Goal: Task Accomplishment & Management: Manage account settings

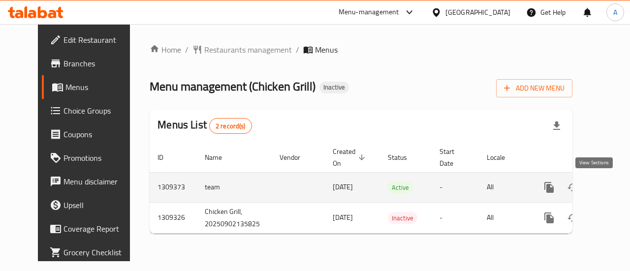
click at [616, 190] on icon "enhanced table" at bounding box center [620, 187] width 9 height 9
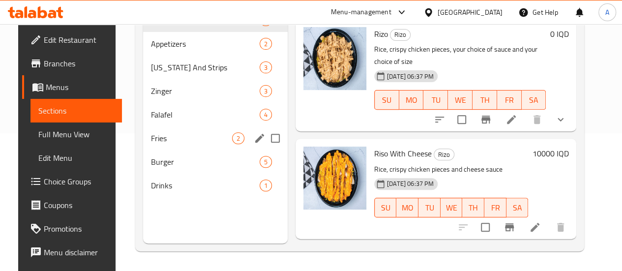
scroll to position [89, 0]
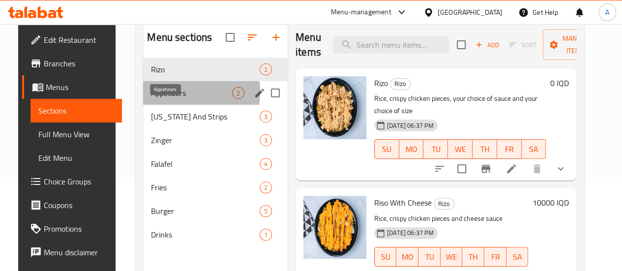
click at [164, 99] on span "Appetizers" at bounding box center [191, 93] width 81 height 12
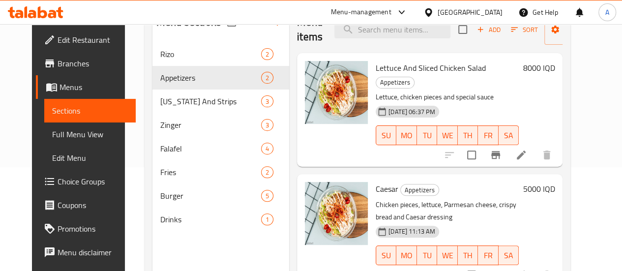
scroll to position [89, 0]
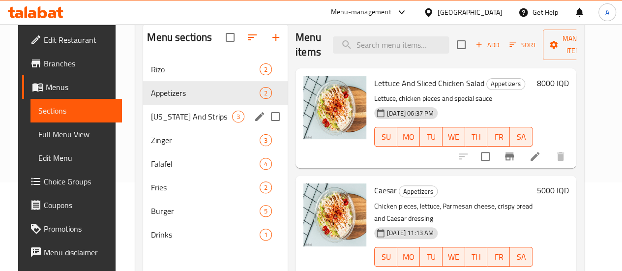
click at [171, 123] on span "Kentucky And Strips" at bounding box center [191, 117] width 81 height 12
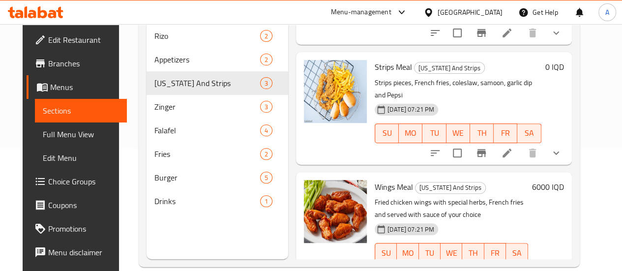
scroll to position [138, 0]
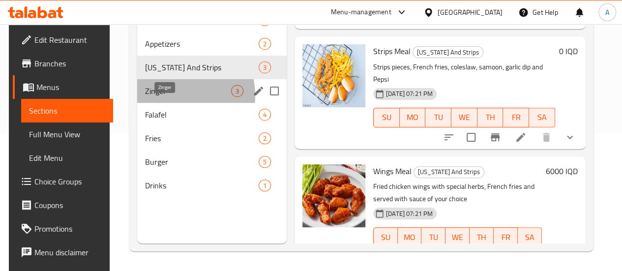
click at [162, 97] on span "Zinger" at bounding box center [188, 91] width 86 height 12
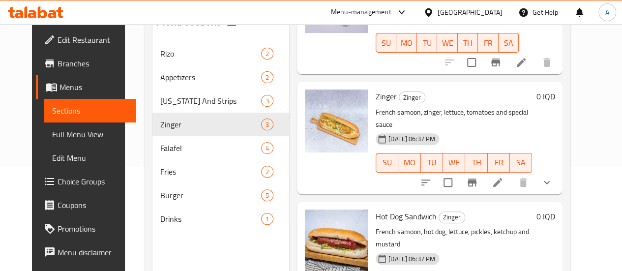
scroll to position [138, 0]
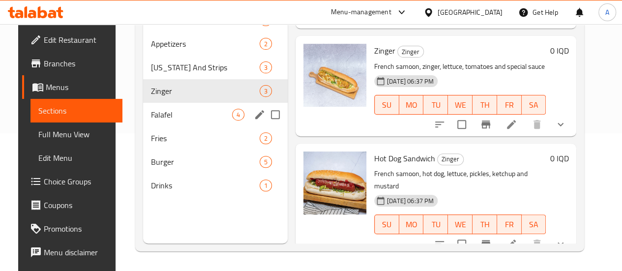
click at [162, 121] on span "Falafel" at bounding box center [191, 115] width 81 height 12
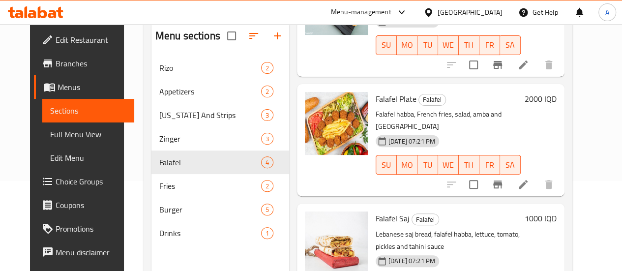
scroll to position [138, 0]
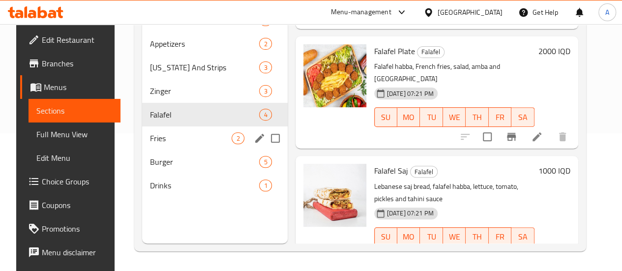
click at [168, 144] on span "Fries" at bounding box center [191, 138] width 82 height 12
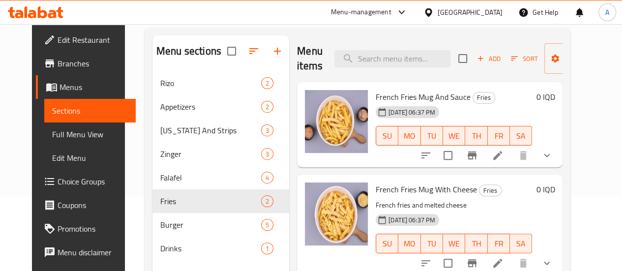
scroll to position [138, 0]
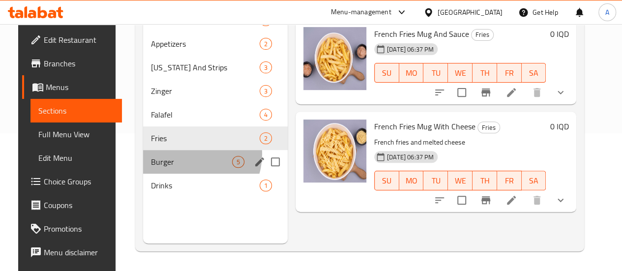
click at [179, 169] on div "Burger 5" at bounding box center [215, 162] width 145 height 24
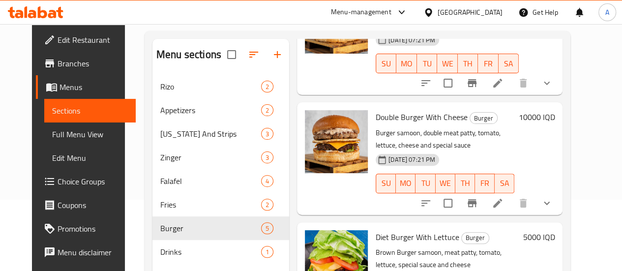
scroll to position [138, 0]
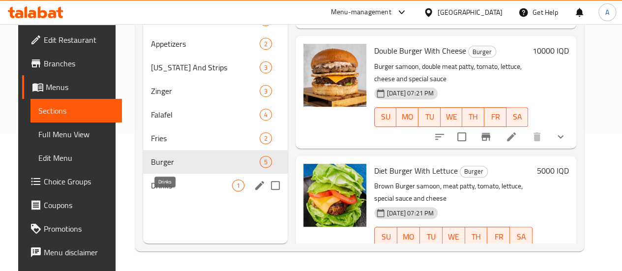
click at [162, 191] on span "Drinks" at bounding box center [191, 186] width 81 height 12
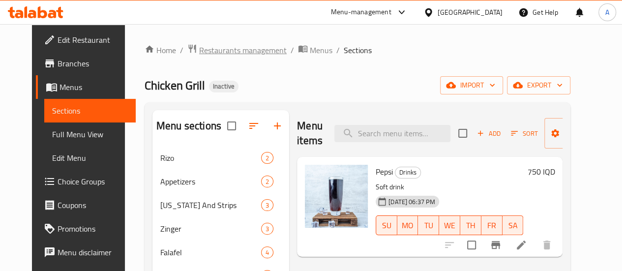
click at [210, 51] on span "Restaurants management" at bounding box center [243, 50] width 88 height 12
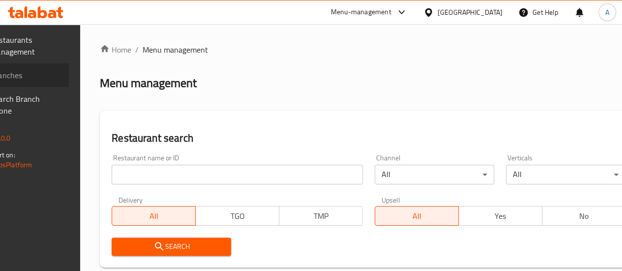
click at [37, 73] on span "Branches" at bounding box center [26, 75] width 70 height 12
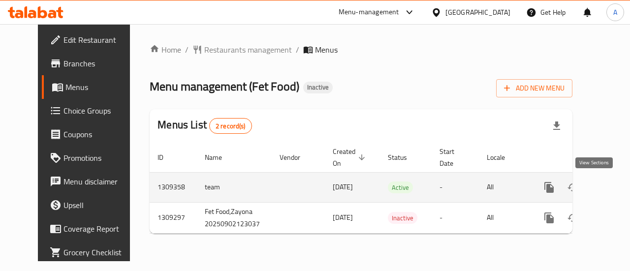
click at [608, 194] on link "enhanced table" at bounding box center [620, 188] width 24 height 24
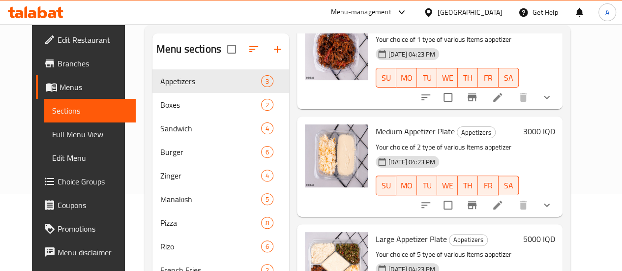
scroll to position [9, 0]
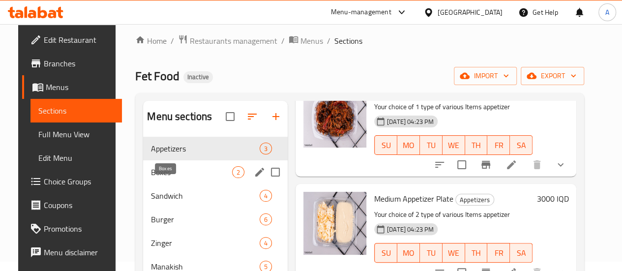
click at [151, 178] on span "Boxes" at bounding box center [191, 172] width 81 height 12
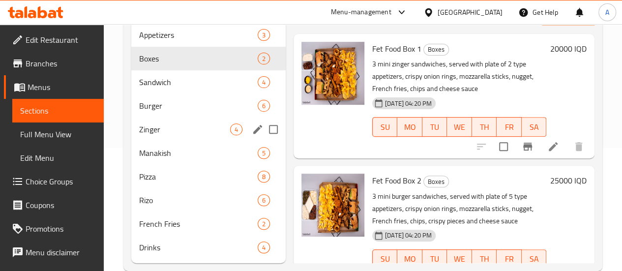
scroll to position [108, 0]
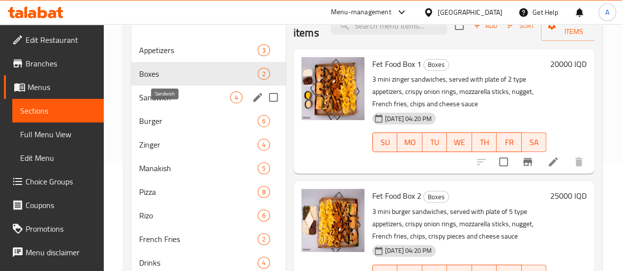
click at [156, 103] on span "Sandwich" at bounding box center [184, 98] width 91 height 12
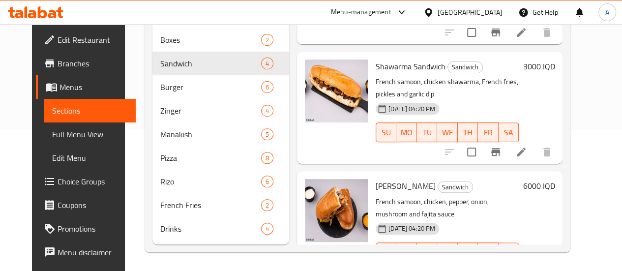
scroll to position [157, 0]
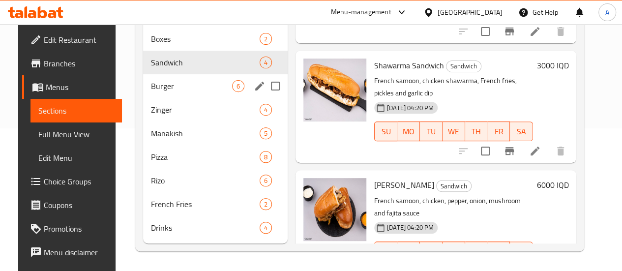
click at [161, 83] on span "Burger" at bounding box center [191, 86] width 81 height 12
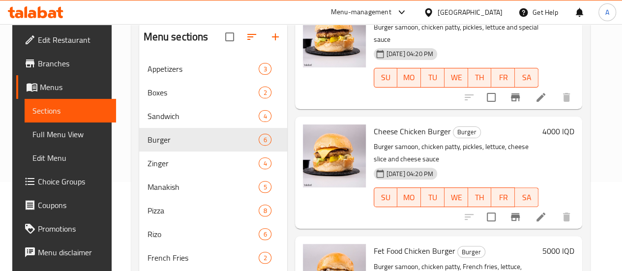
scroll to position [157, 0]
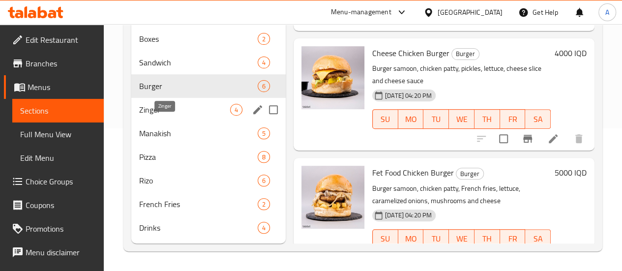
click at [162, 108] on span "Zinger" at bounding box center [184, 110] width 91 height 12
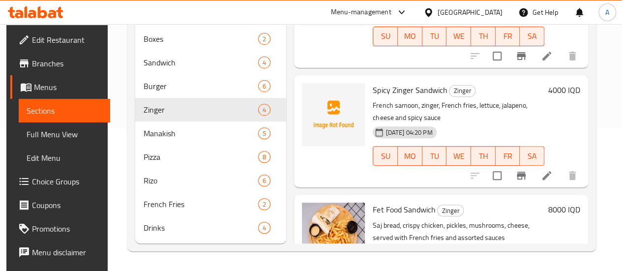
scroll to position [203, 0]
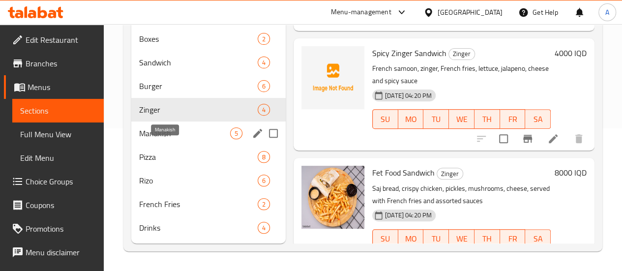
click at [176, 131] on span "Manakish" at bounding box center [184, 133] width 91 height 12
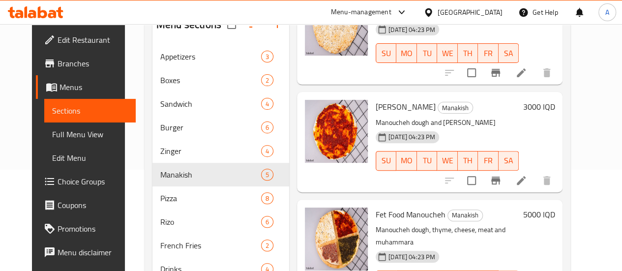
scroll to position [157, 0]
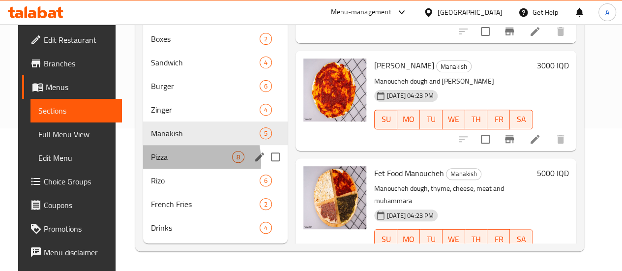
click at [155, 163] on div "Pizza 8" at bounding box center [215, 157] width 145 height 24
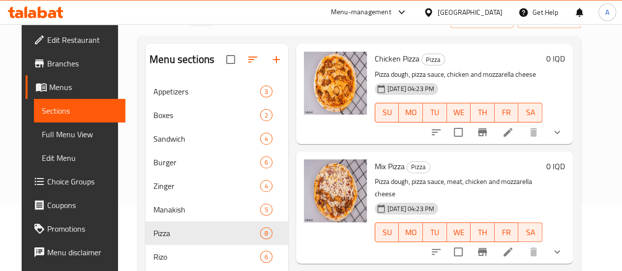
scroll to position [157, 0]
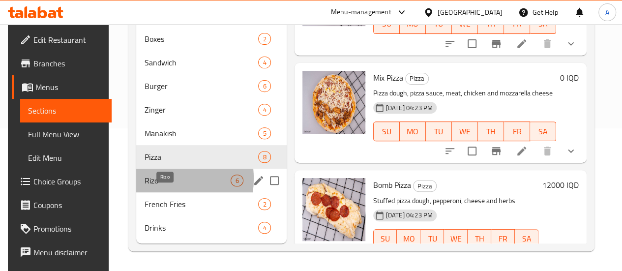
drag, startPoint x: 150, startPoint y: 179, endPoint x: 199, endPoint y: 183, distance: 49.3
click at [150, 179] on span "Rizo" at bounding box center [187, 181] width 87 height 12
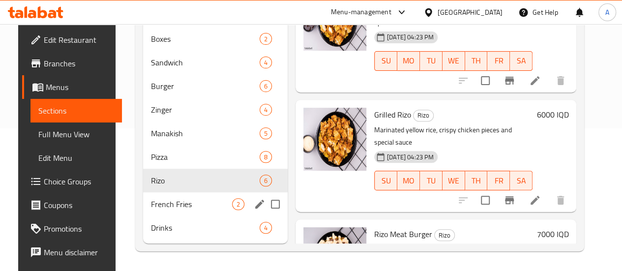
click at [167, 195] on div "French Fries 2" at bounding box center [215, 204] width 145 height 24
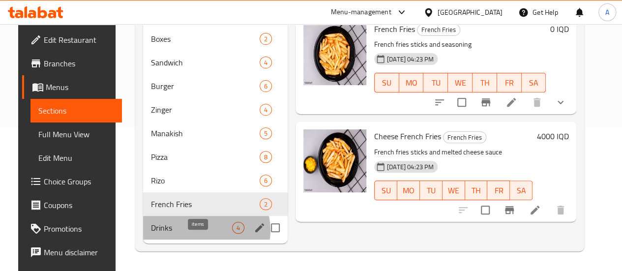
click at [233, 231] on span "4" at bounding box center [238, 227] width 11 height 9
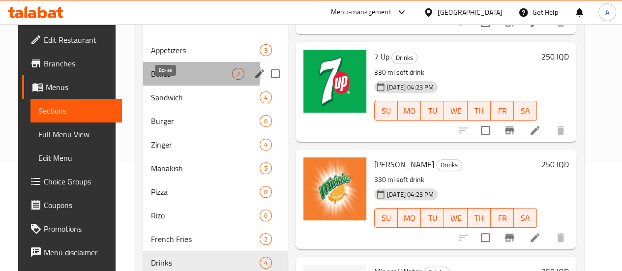
click at [181, 80] on span "Boxes" at bounding box center [191, 74] width 81 height 12
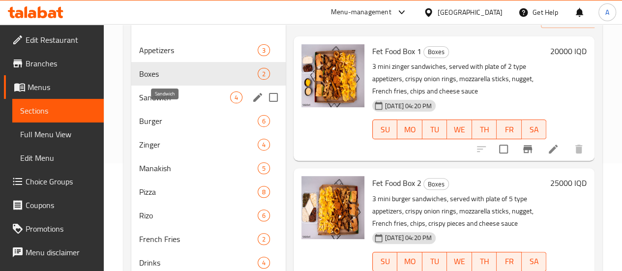
click at [169, 103] on span "Sandwich" at bounding box center [184, 98] width 91 height 12
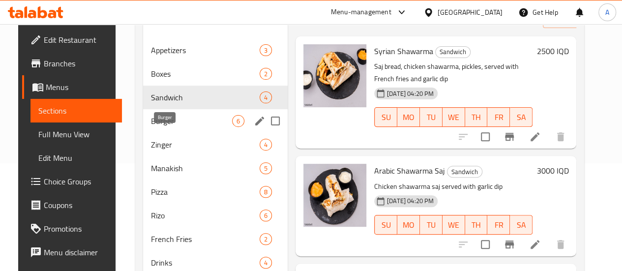
click at [167, 127] on span "Burger" at bounding box center [191, 121] width 81 height 12
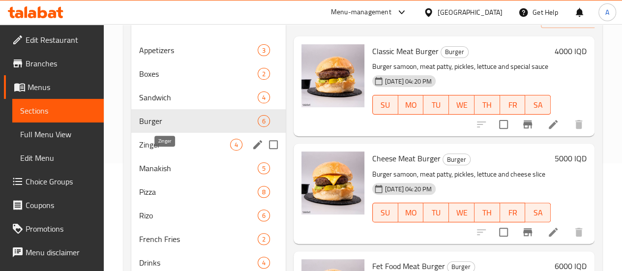
click at [159, 151] on span "Zinger" at bounding box center [184, 145] width 91 height 12
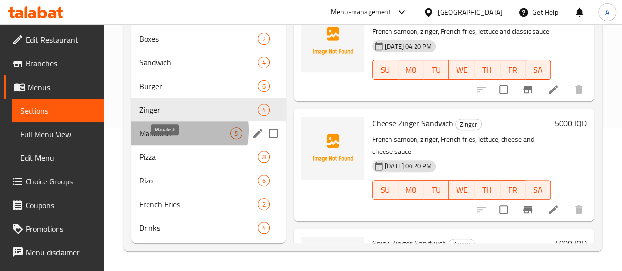
click at [170, 131] on span "Manakish" at bounding box center [184, 133] width 91 height 12
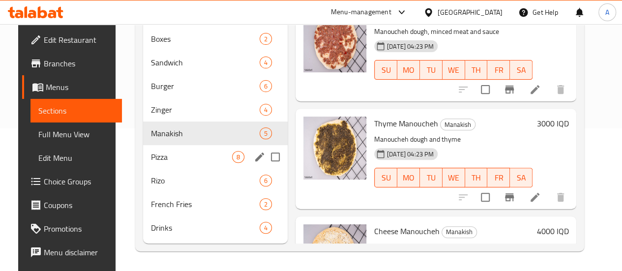
click at [167, 166] on div "Pizza 8" at bounding box center [215, 157] width 145 height 24
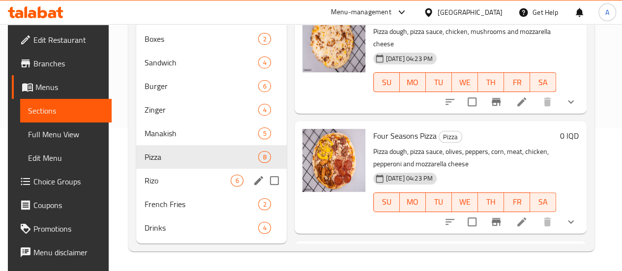
click at [169, 187] on div "Rizo 6" at bounding box center [211, 181] width 150 height 24
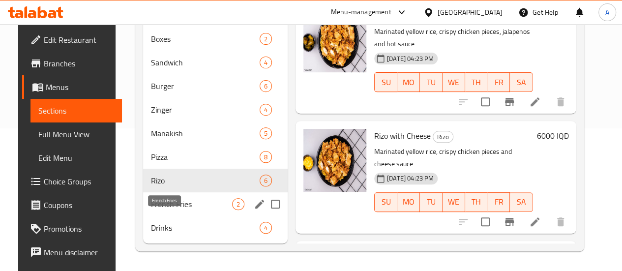
click at [164, 203] on span "French Fries" at bounding box center [191, 204] width 81 height 12
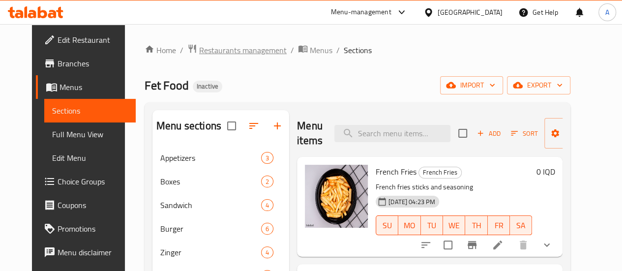
click at [217, 49] on span "Restaurants management" at bounding box center [243, 50] width 88 height 12
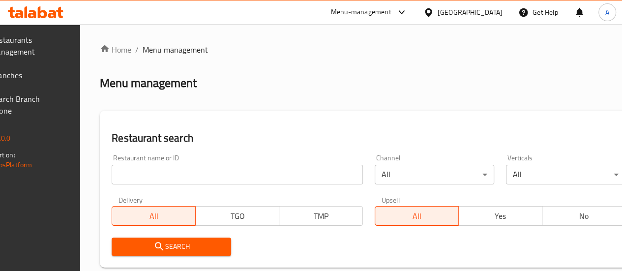
click at [38, 74] on span "Branches" at bounding box center [26, 75] width 70 height 12
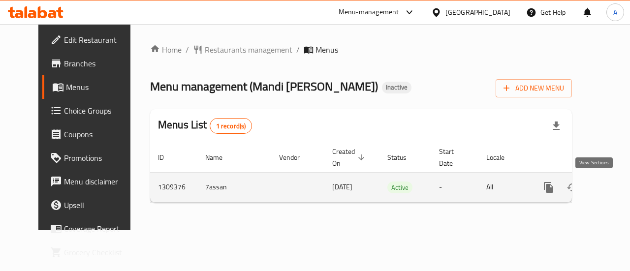
click at [614, 183] on icon "enhanced table" at bounding box center [620, 188] width 12 height 12
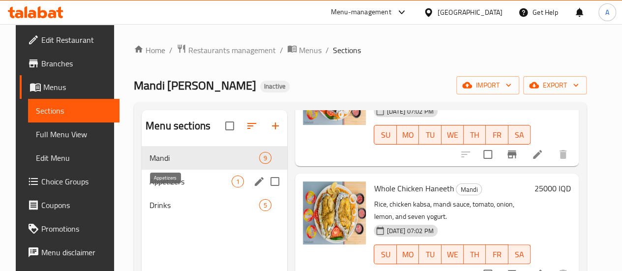
click at [165, 187] on span "Appetizers" at bounding box center [191, 182] width 82 height 12
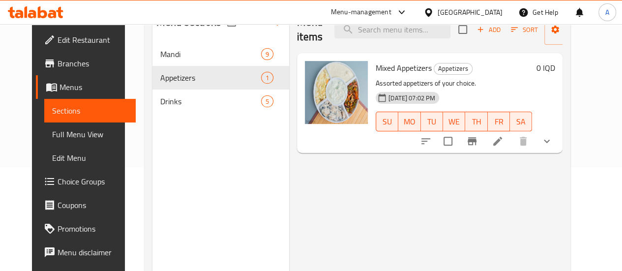
scroll to position [89, 0]
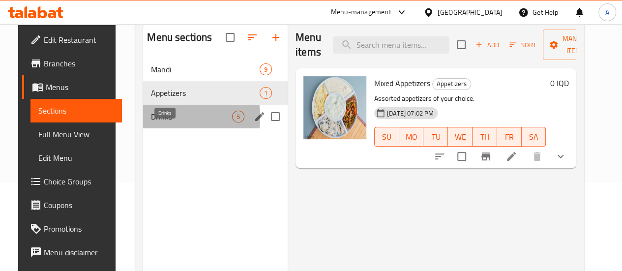
click at [152, 123] on span "Drinks" at bounding box center [191, 117] width 81 height 12
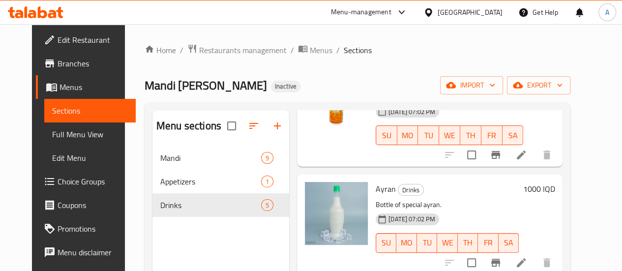
click at [58, 60] on span "Branches" at bounding box center [93, 64] width 70 height 12
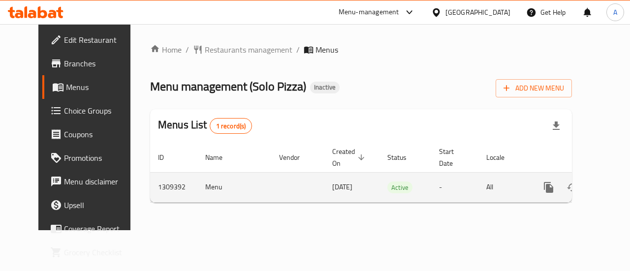
click at [608, 190] on link "enhanced table" at bounding box center [620, 188] width 24 height 24
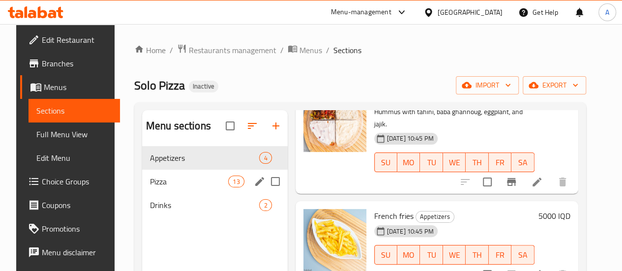
click at [142, 193] on div "Pizza 13" at bounding box center [215, 182] width 146 height 24
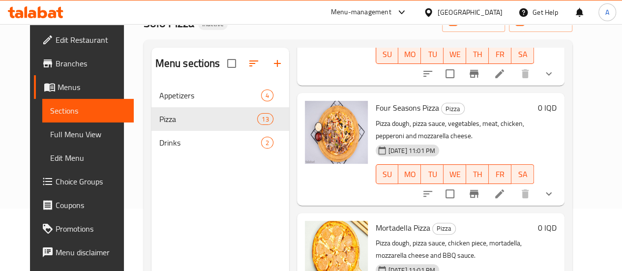
scroll to position [138, 0]
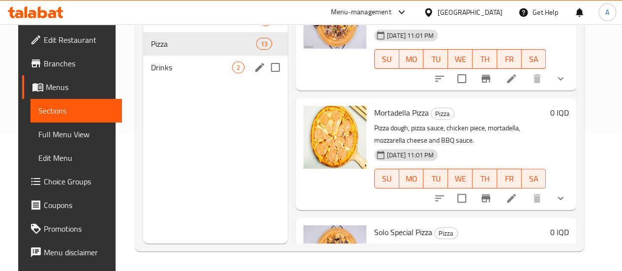
click at [160, 73] on span "Drinks" at bounding box center [191, 68] width 81 height 12
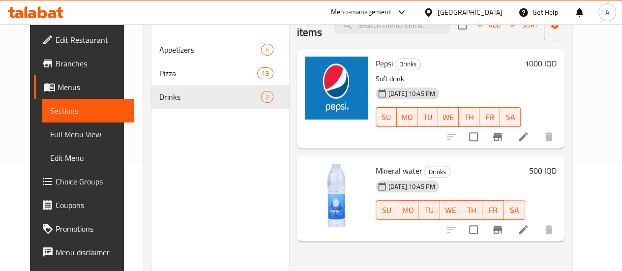
scroll to position [89, 0]
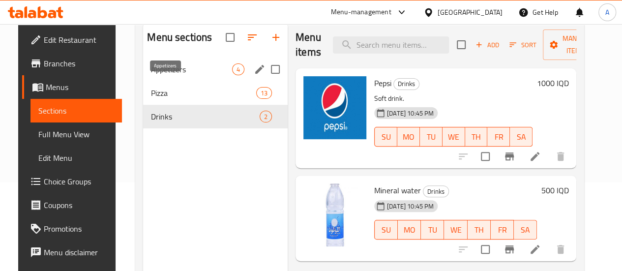
click at [157, 75] on span "Appetizers" at bounding box center [191, 69] width 81 height 12
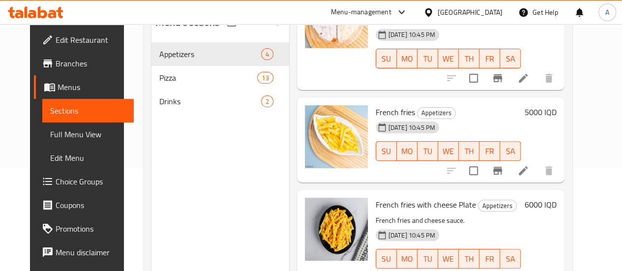
scroll to position [89, 0]
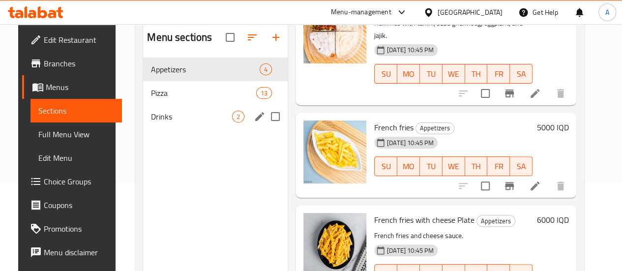
drag, startPoint x: 162, startPoint y: 129, endPoint x: 174, endPoint y: 133, distance: 11.8
click at [162, 123] on span "Drinks" at bounding box center [191, 117] width 81 height 12
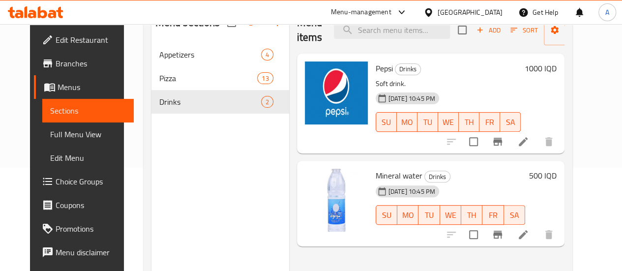
scroll to position [89, 0]
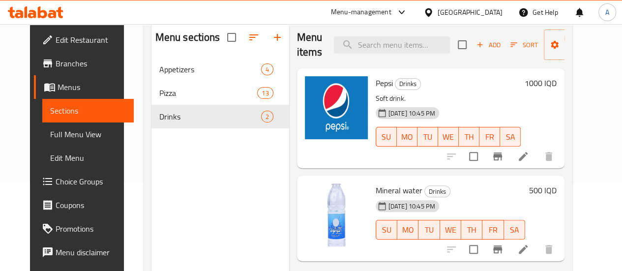
drag, startPoint x: 170, startPoint y: 187, endPoint x: 193, endPoint y: 186, distance: 23.2
click at [170, 187] on div "Menu sections Appetizers 4 Pizza 13 Drinks 2" at bounding box center [221, 157] width 138 height 271
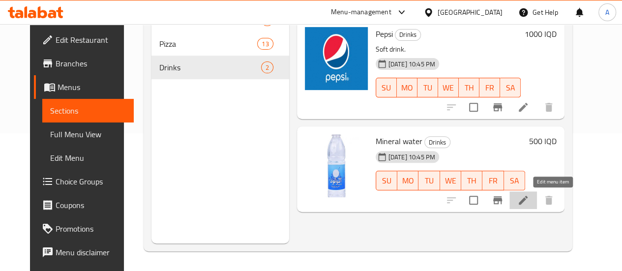
click at [529, 202] on icon at bounding box center [524, 200] width 12 height 12
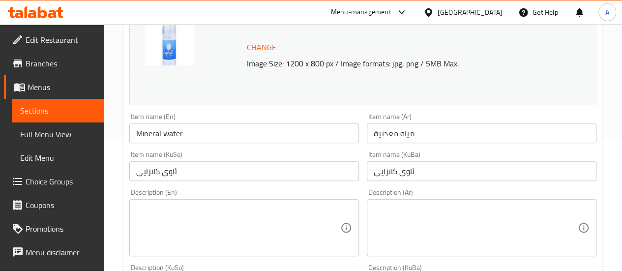
scroll to position [148, 0]
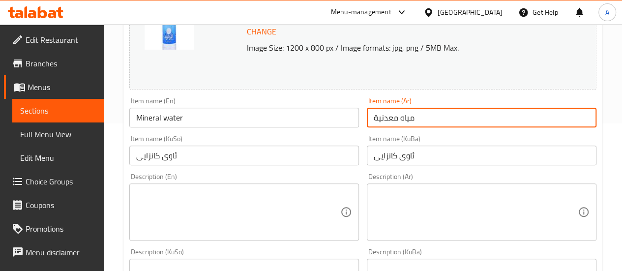
drag, startPoint x: 410, startPoint y: 119, endPoint x: 361, endPoint y: 118, distance: 49.7
click at [361, 118] on div "Change Image Size: 1200 x 800 px / Image formats: jpg, png / 5MB Max. Item name…" at bounding box center [362, 257] width 475 height 552
click at [452, 208] on textarea at bounding box center [476, 212] width 204 height 47
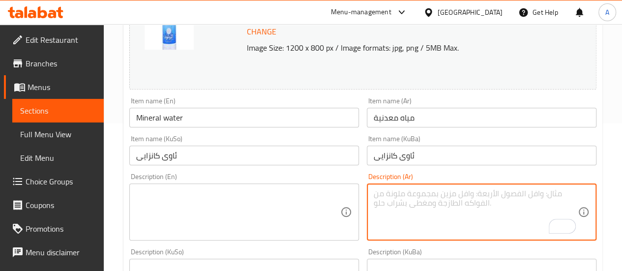
paste textarea "مياه معدنية"
click at [401, 195] on textarea "مياه معدنية" at bounding box center [476, 212] width 204 height 47
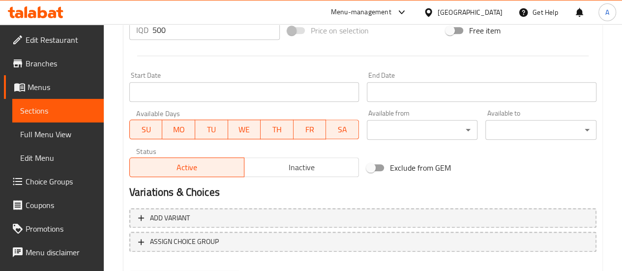
scroll to position [552, 0]
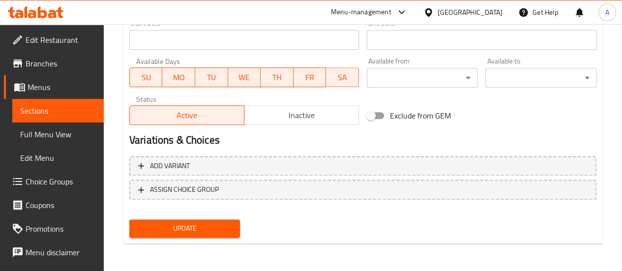
type textarea "مياه شرب معدنية"
click at [202, 223] on span "Update" at bounding box center [184, 228] width 95 height 12
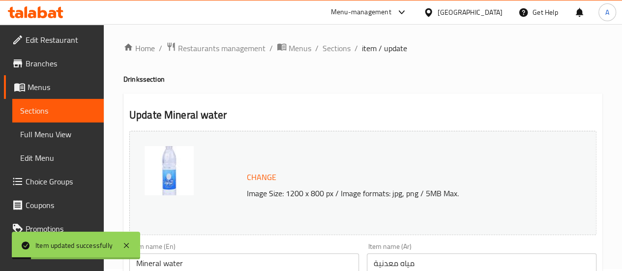
scroll to position [0, 0]
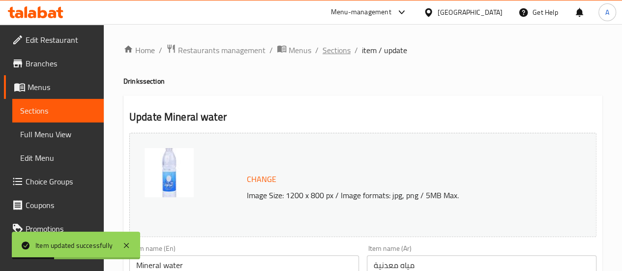
click at [341, 46] on span "Sections" at bounding box center [337, 50] width 28 height 12
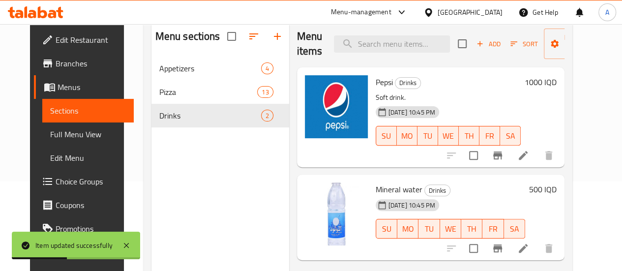
scroll to position [138, 0]
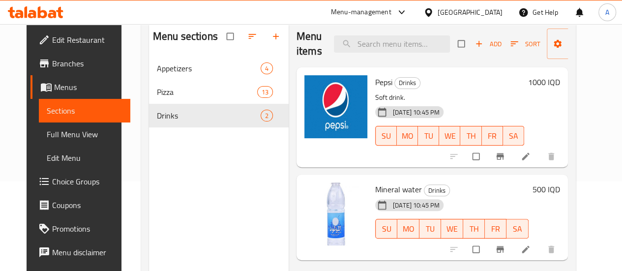
scroll to position [138, 0]
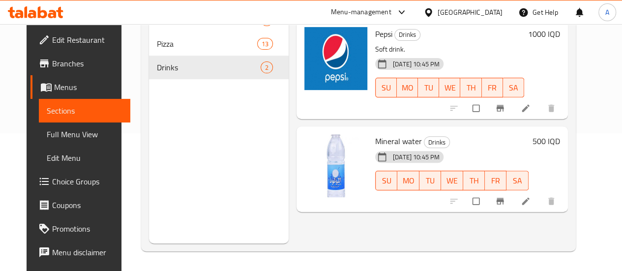
click at [541, 195] on li at bounding box center [527, 201] width 28 height 16
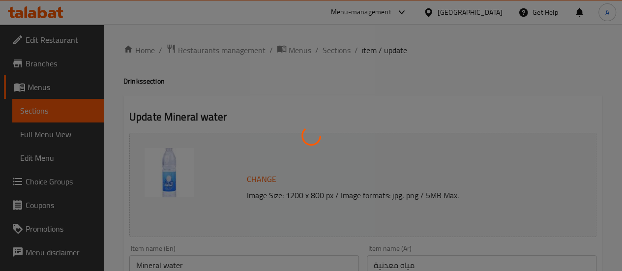
scroll to position [197, 0]
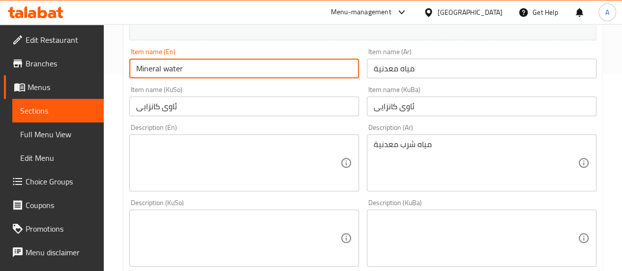
click at [140, 66] on input "Mineral water" at bounding box center [244, 69] width 230 height 20
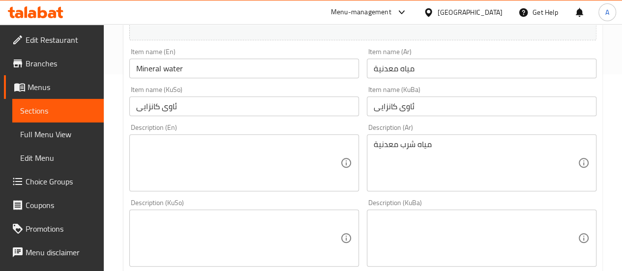
click at [303, 92] on div "Item name (KuSo) ئاوی کانزایی Item name (KuSo)" at bounding box center [244, 101] width 230 height 30
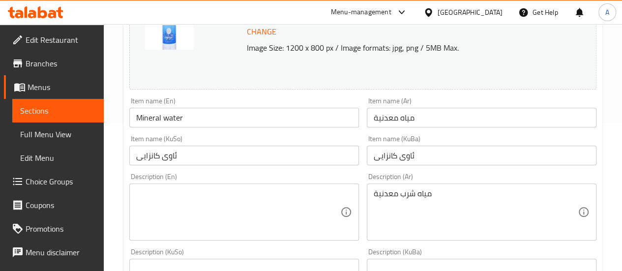
scroll to position [0, 0]
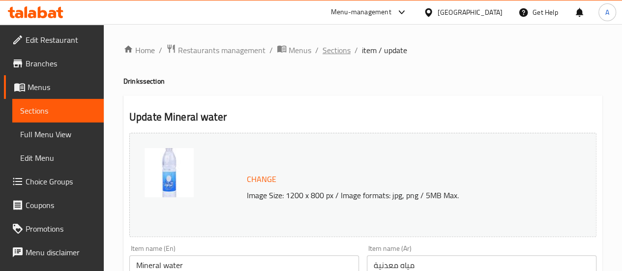
click at [338, 47] on span "Sections" at bounding box center [337, 50] width 28 height 12
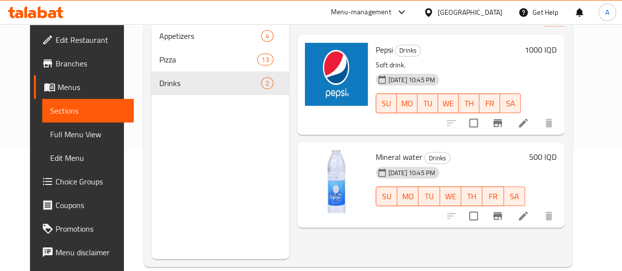
scroll to position [138, 0]
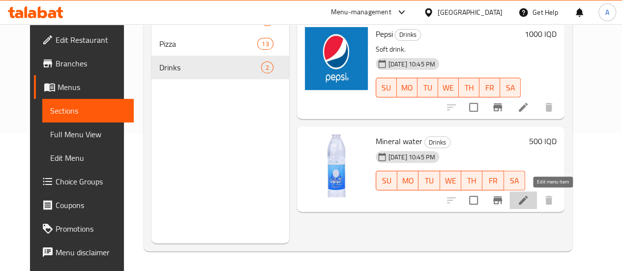
click at [529, 202] on icon at bounding box center [524, 200] width 12 height 12
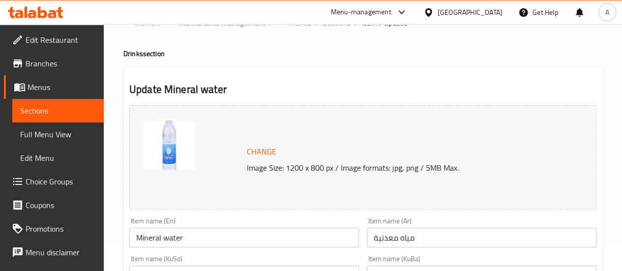
scroll to position [49, 0]
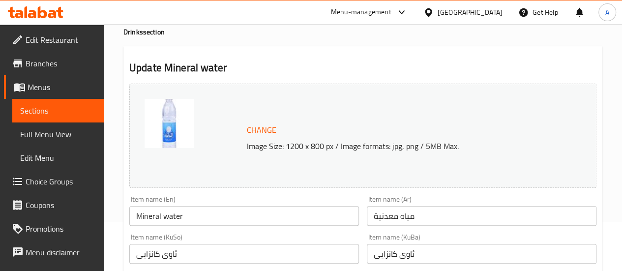
click at [215, 68] on h2 "Update Mineral water" at bounding box center [362, 68] width 467 height 15
drag, startPoint x: 215, startPoint y: 68, endPoint x: 179, endPoint y: 65, distance: 35.6
click at [179, 65] on h2 "Update Mineral water" at bounding box center [362, 68] width 467 height 15
copy h2 "Mineral water"
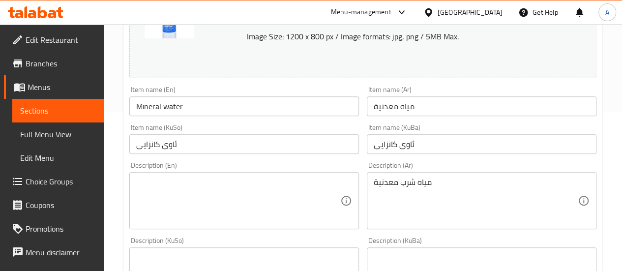
scroll to position [197, 0]
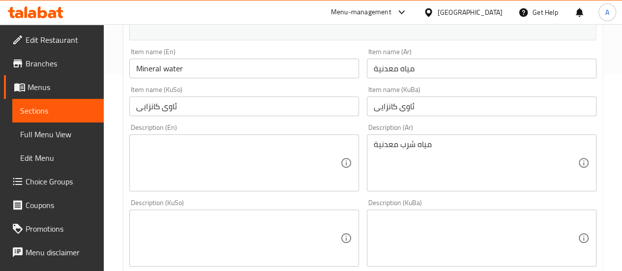
click at [218, 146] on textarea at bounding box center [238, 163] width 204 height 47
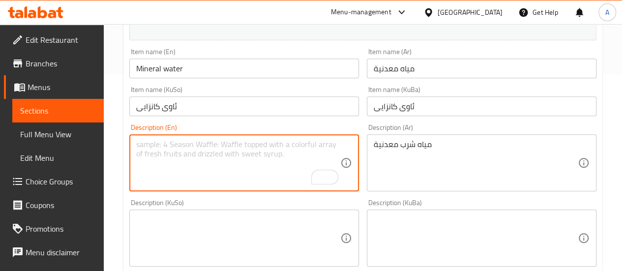
paste textarea "Mineral water"
click at [163, 146] on textarea "Mineral water" at bounding box center [238, 163] width 204 height 47
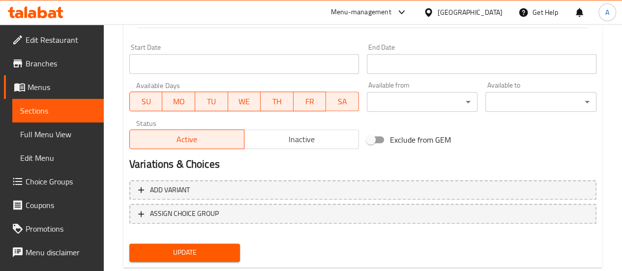
scroll to position [552, 0]
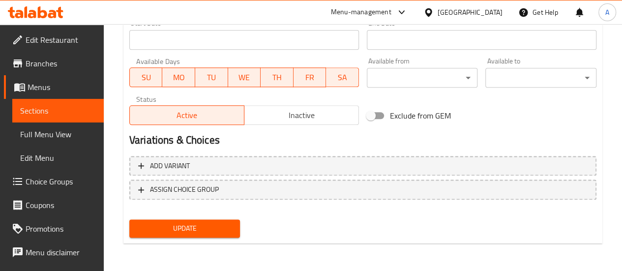
type textarea "Mineral drinking water"
click at [205, 227] on span "Update" at bounding box center [184, 228] width 95 height 12
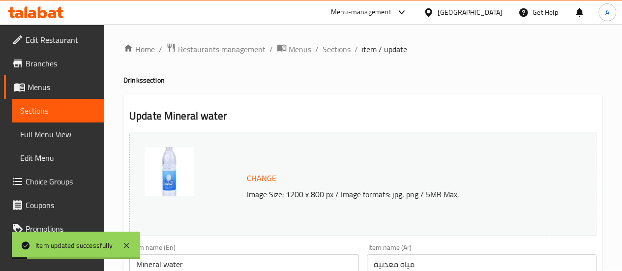
scroll to position [0, 0]
click at [337, 55] on span "Sections" at bounding box center [337, 50] width 28 height 12
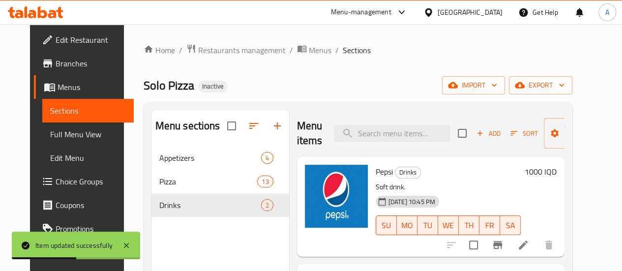
click at [320, 91] on div "Solo Pizza Inactive import export" at bounding box center [358, 85] width 429 height 18
drag, startPoint x: 362, startPoint y: 98, endPoint x: 334, endPoint y: 76, distance: 35.7
click at [362, 98] on div "Home / Restaurants management / Menus / Sections Solo Pizza Inactive import exp…" at bounding box center [358, 216] width 429 height 345
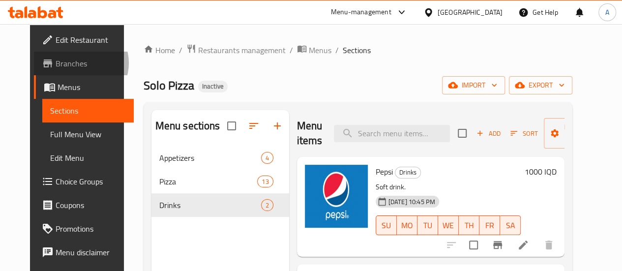
click at [56, 63] on span "Branches" at bounding box center [91, 64] width 70 height 12
